Goal: Entertainment & Leisure: Browse casually

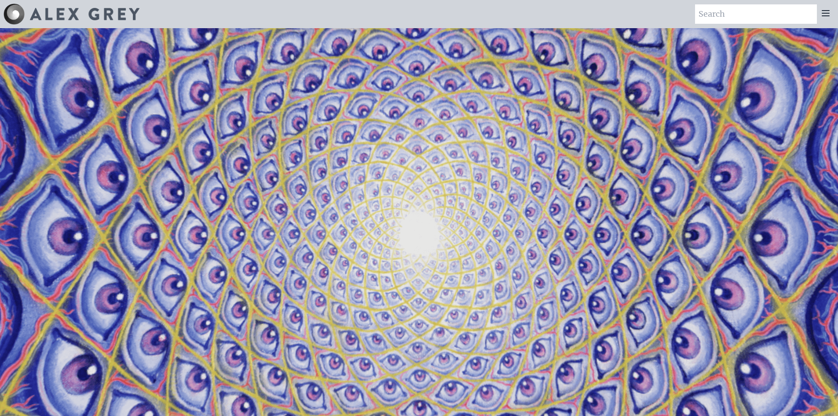
click at [439, 237] on video "Your browser does not support the video tag." at bounding box center [419, 236] width 880 height 495
click at [526, 279] on video "Your browser does not support the video tag." at bounding box center [419, 236] width 880 height 495
click at [399, 181] on video "Your browser does not support the video tag." at bounding box center [419, 236] width 880 height 495
click at [417, 223] on video "Your browser does not support the video tag." at bounding box center [419, 236] width 880 height 495
click at [771, 127] on video "Your browser does not support the video tag." at bounding box center [419, 236] width 880 height 495
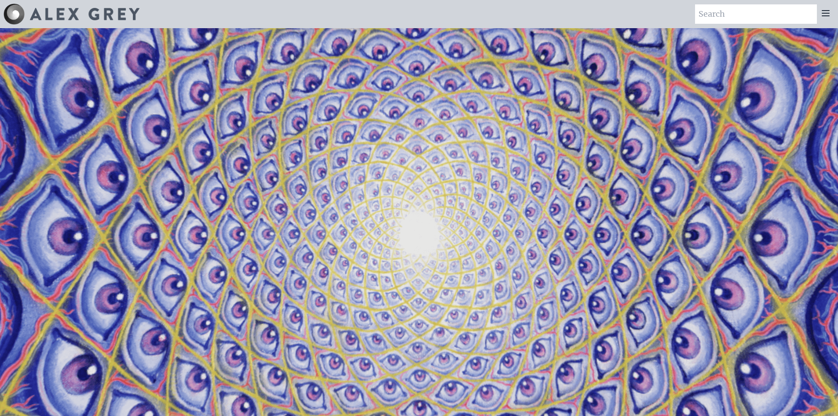
click at [771, 127] on video "Your browser does not support the video tag." at bounding box center [419, 236] width 880 height 495
drag, startPoint x: 341, startPoint y: 266, endPoint x: 598, endPoint y: 165, distance: 276.4
click at [598, 165] on video "Your browser does not support the video tag." at bounding box center [419, 236] width 880 height 495
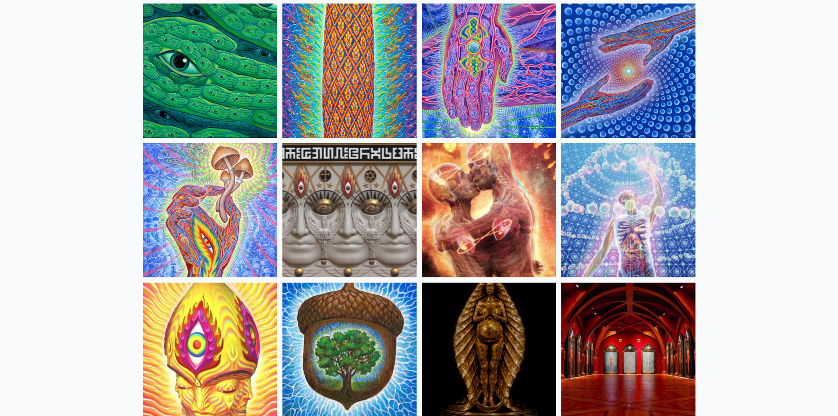
scroll to position [132, 0]
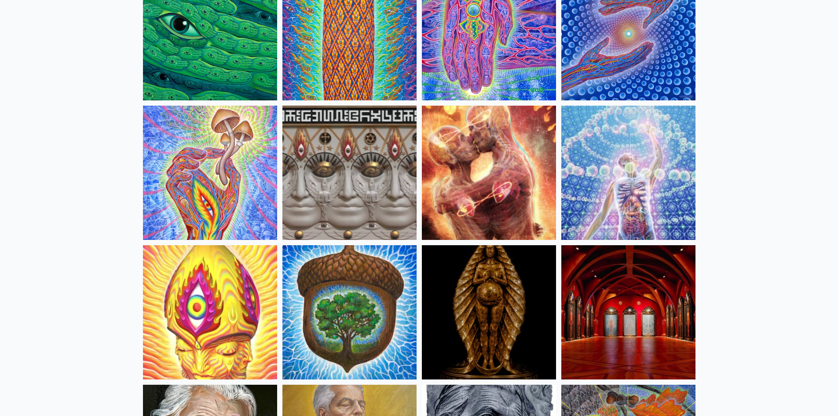
click at [639, 173] on img at bounding box center [628, 173] width 134 height 134
click at [220, 173] on img at bounding box center [210, 173] width 134 height 134
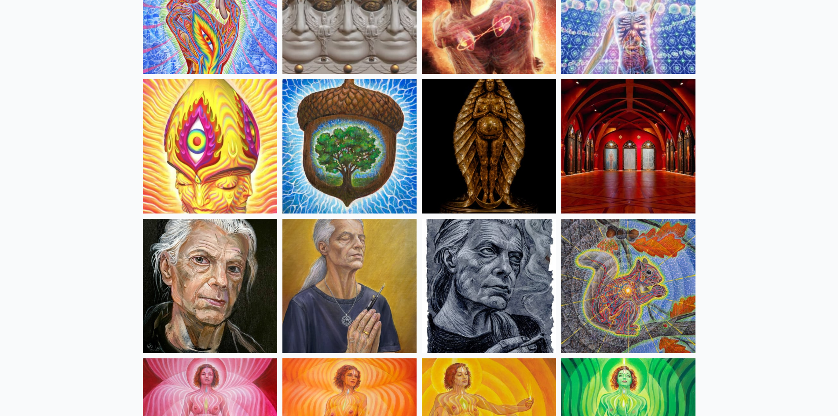
scroll to position [352, 0]
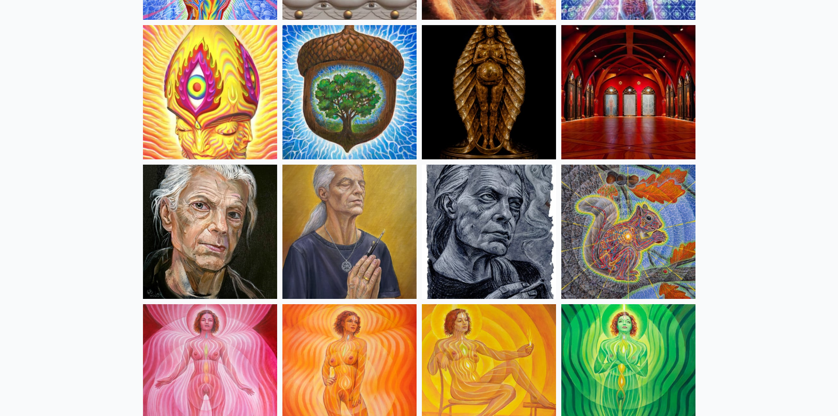
click at [193, 93] on img at bounding box center [210, 92] width 134 height 134
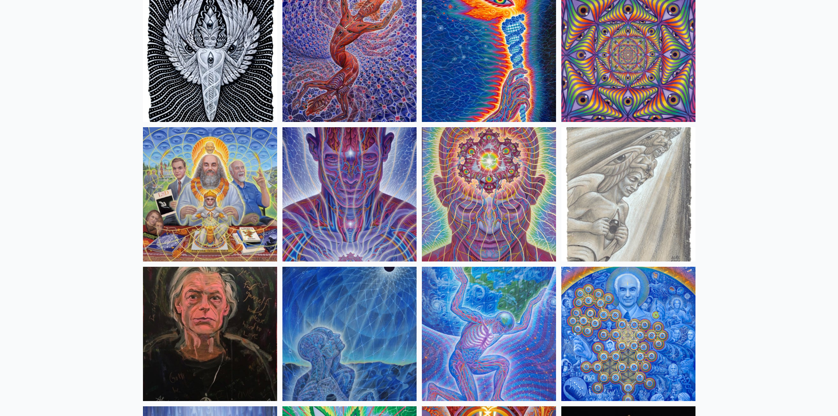
scroll to position [924, 0]
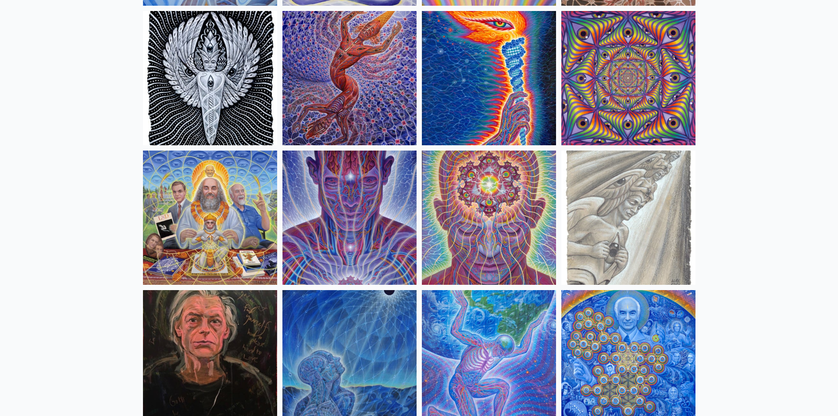
click at [234, 67] on img at bounding box center [210, 78] width 134 height 134
click at [639, 225] on img at bounding box center [628, 217] width 134 height 134
click at [529, 202] on img at bounding box center [489, 217] width 134 height 134
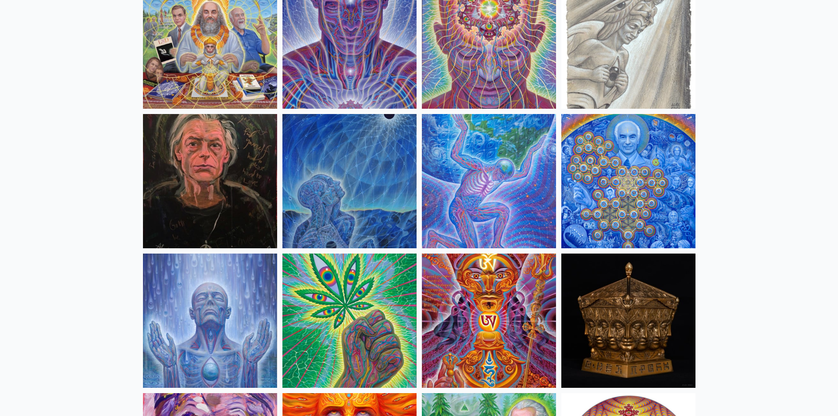
click at [493, 144] on img at bounding box center [489, 181] width 134 height 134
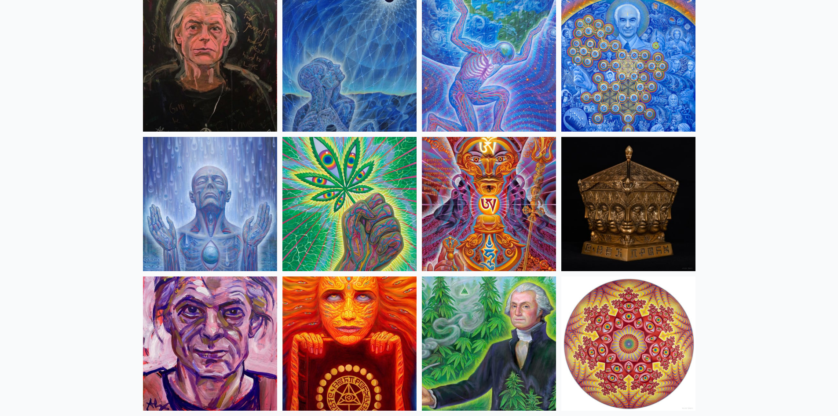
scroll to position [1276, 0]
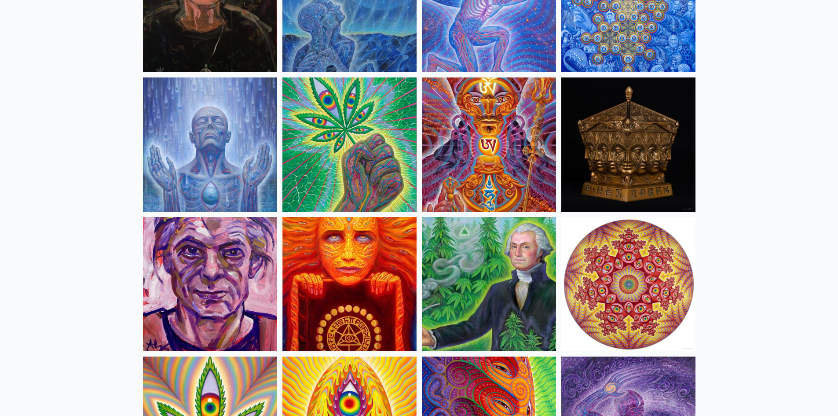
click at [655, 287] on img at bounding box center [628, 284] width 134 height 134
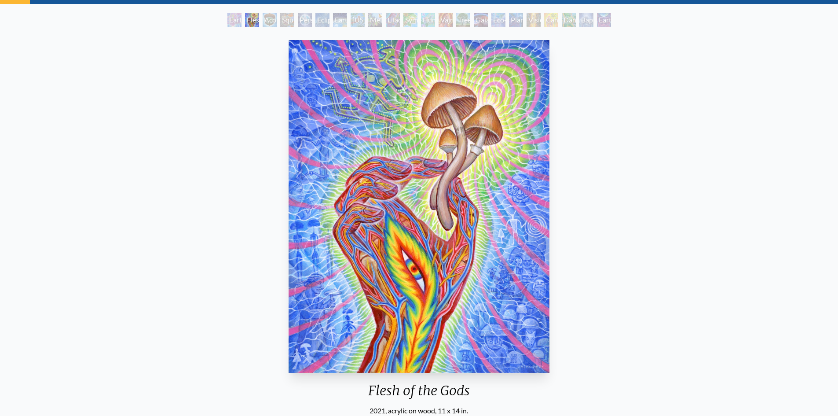
scroll to position [44, 0]
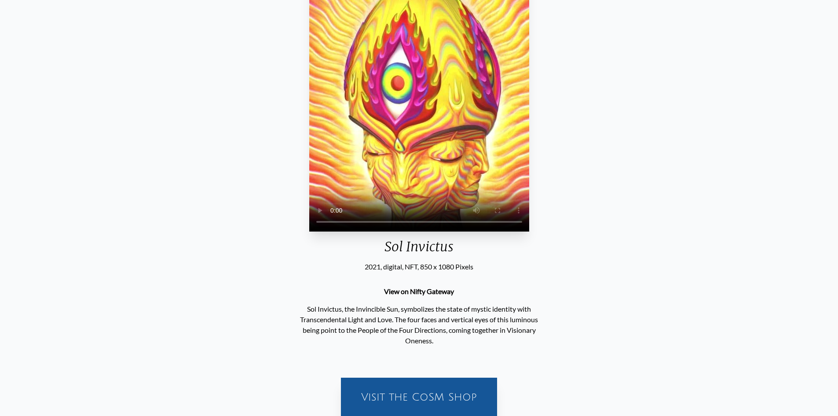
scroll to position [132, 0]
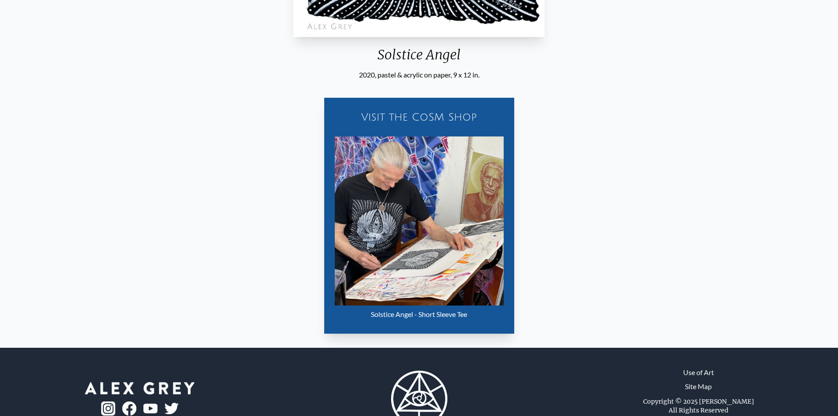
scroll to position [176, 0]
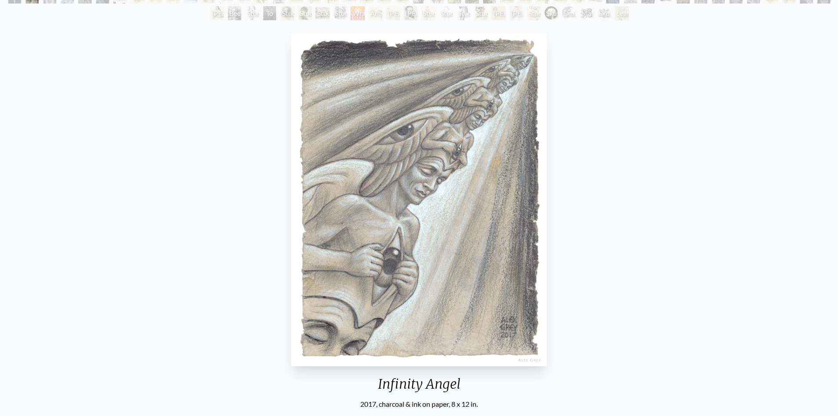
scroll to position [88, 0]
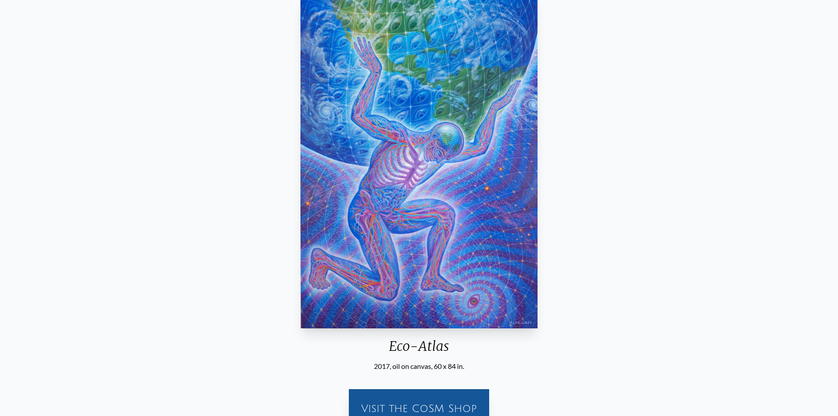
scroll to position [44, 0]
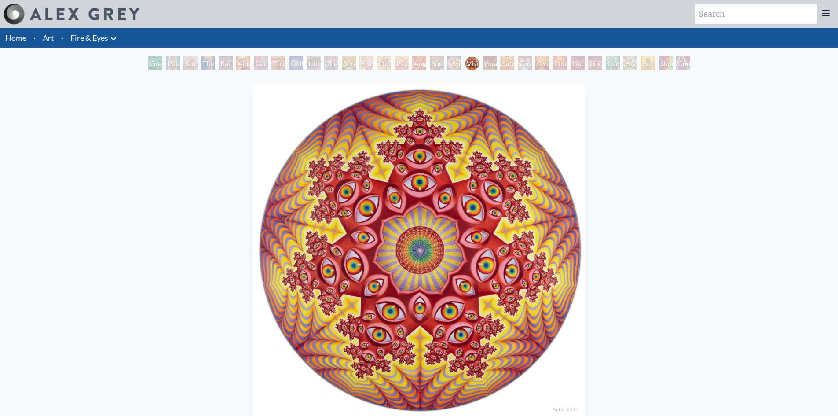
click at [403, 240] on img "19 / 31" at bounding box center [419, 250] width 332 height 333
click at [134, 333] on div "Vision [PERSON_NAME] 2015, oil on wood, 48 x 48 in. Visit the CoSM Shop Bundle …" at bounding box center [419, 400] width 824 height 640
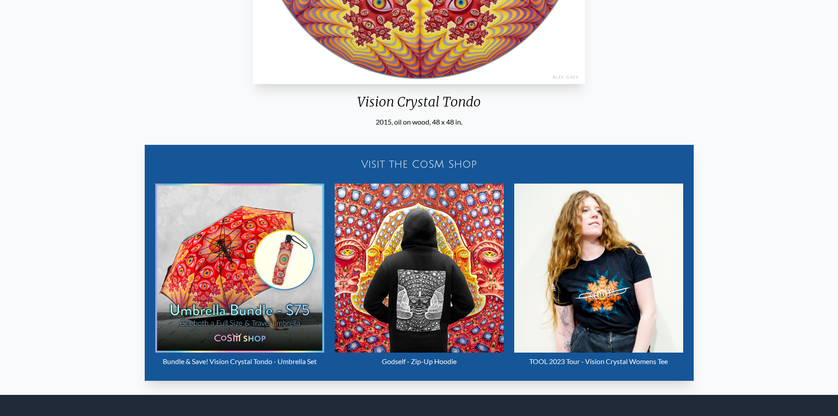
scroll to position [352, 0]
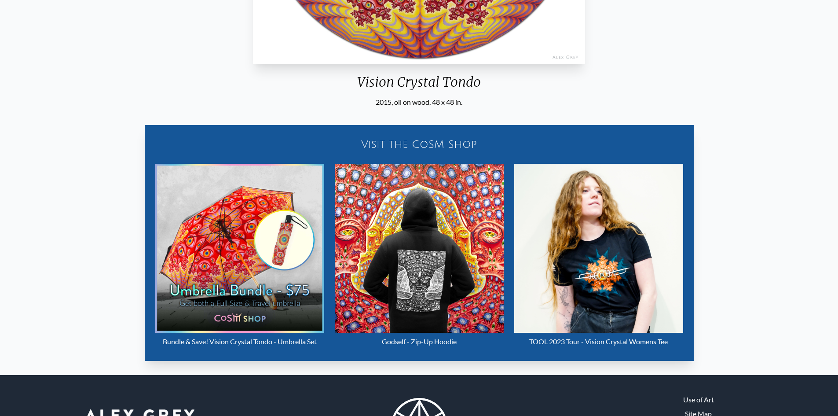
click at [421, 267] on img "19 / 31" at bounding box center [419, 248] width 169 height 169
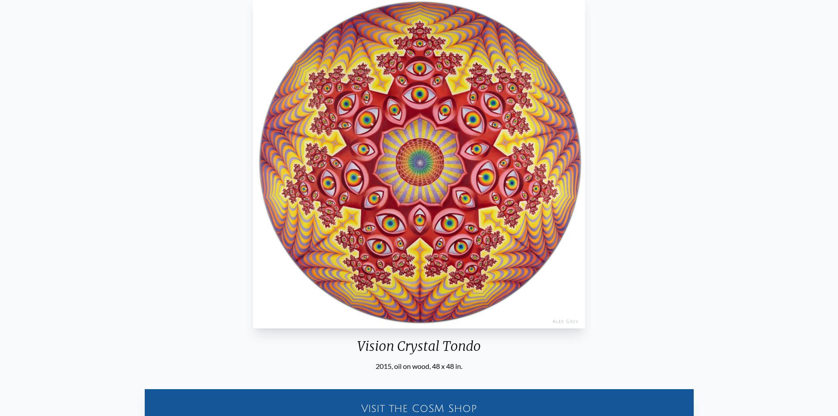
scroll to position [44, 0]
